Goal: Information Seeking & Learning: Learn about a topic

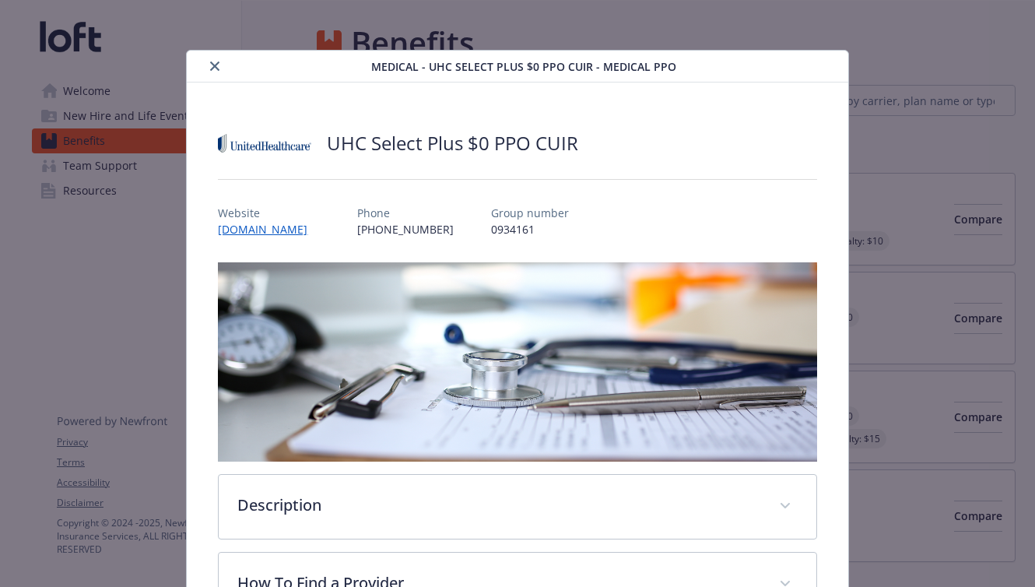
scroll to position [47, 0]
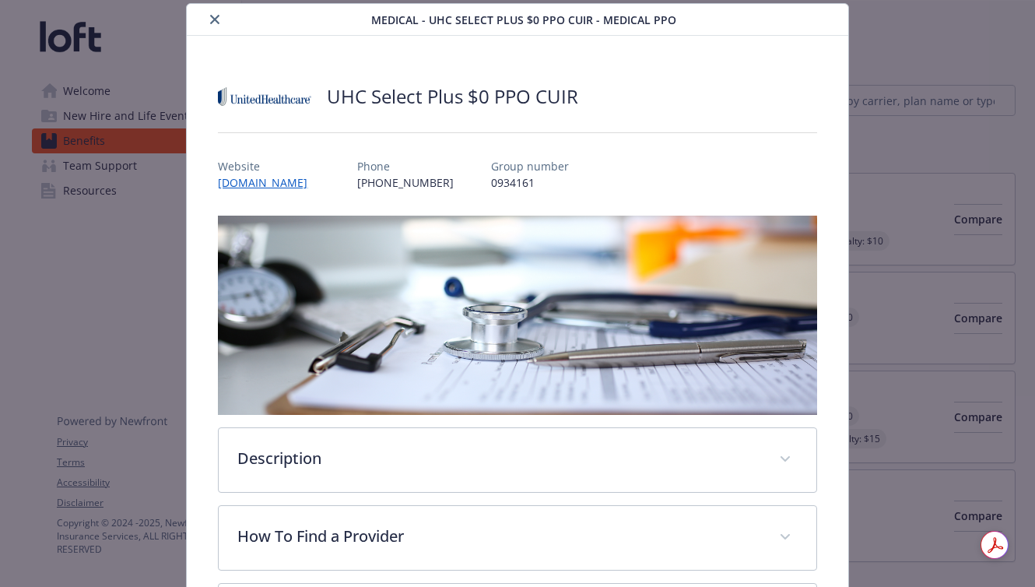
click at [213, 16] on icon "close" at bounding box center [214, 19] width 9 height 9
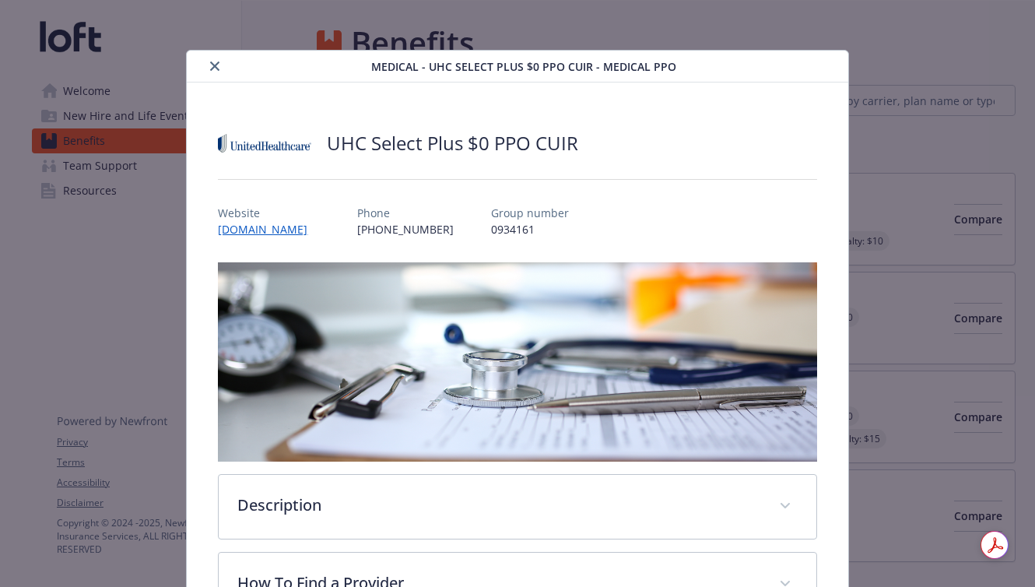
scroll to position [47, 0]
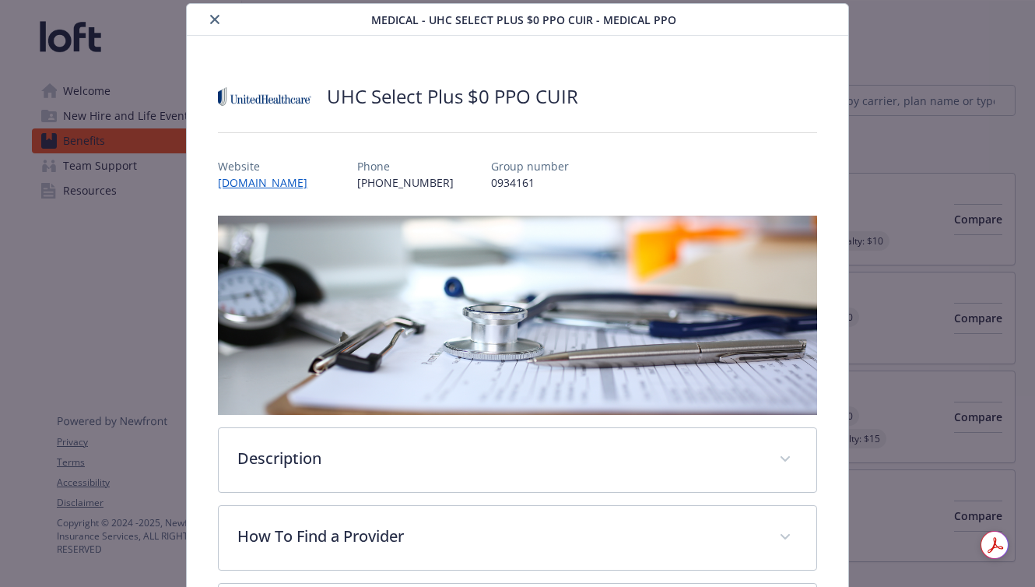
click at [216, 23] on icon "close" at bounding box center [214, 19] width 9 height 9
